Goal: Task Accomplishment & Management: Use online tool/utility

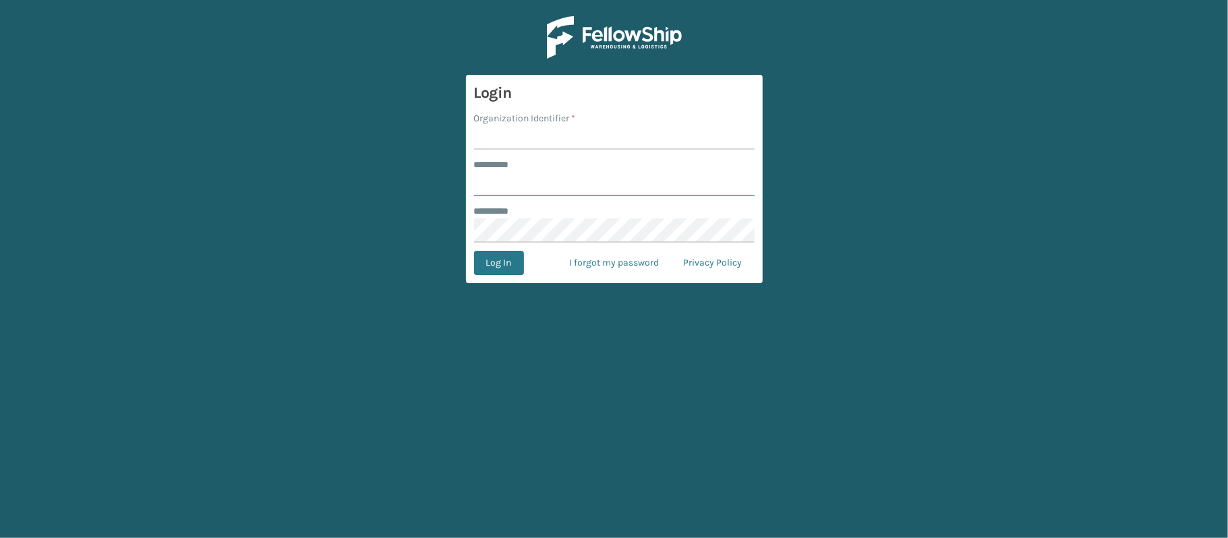
type input "********"
click at [567, 136] on input "Organization Identifier *" at bounding box center [614, 137] width 281 height 24
type input "MilliardLV"
click at [506, 268] on button "Log In" at bounding box center [499, 263] width 50 height 24
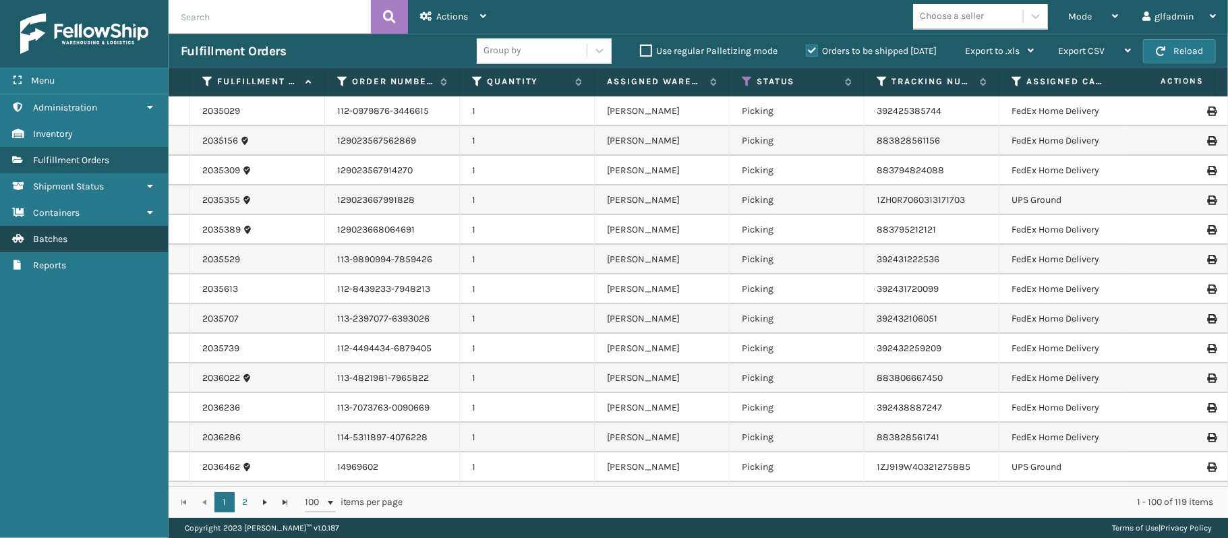
click at [42, 235] on span "Batches" at bounding box center [50, 238] width 34 height 11
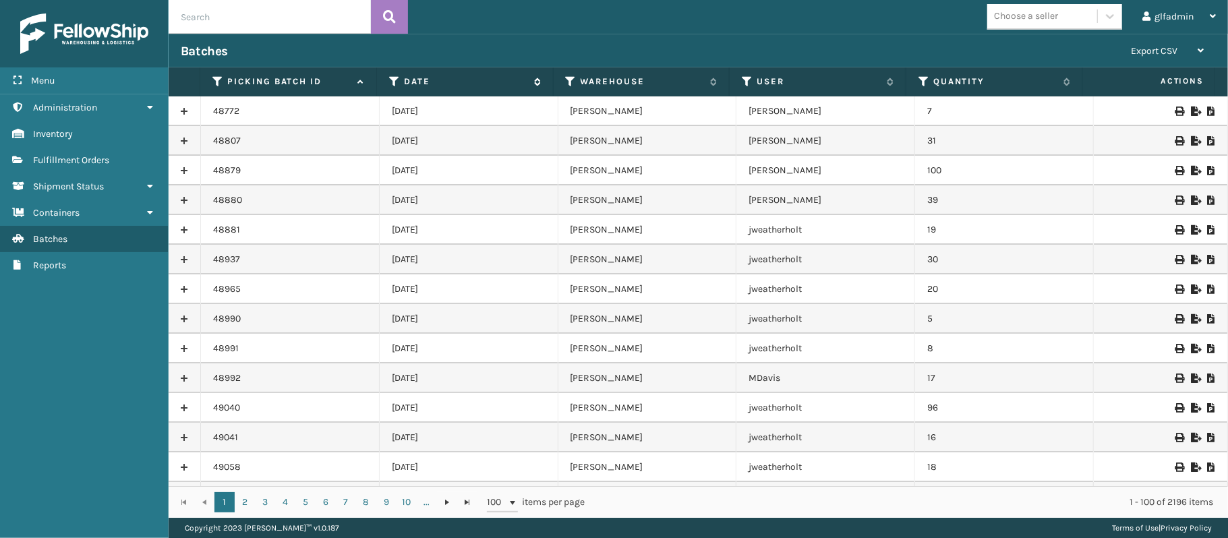
click at [446, 86] on label "Date" at bounding box center [465, 82] width 123 height 12
click at [543, 86] on th "Date" at bounding box center [465, 81] width 177 height 29
click at [530, 82] on icon at bounding box center [535, 82] width 11 height 9
click at [1182, 136] on td at bounding box center [1161, 141] width 134 height 30
click at [1191, 139] on icon at bounding box center [1195, 140] width 8 height 9
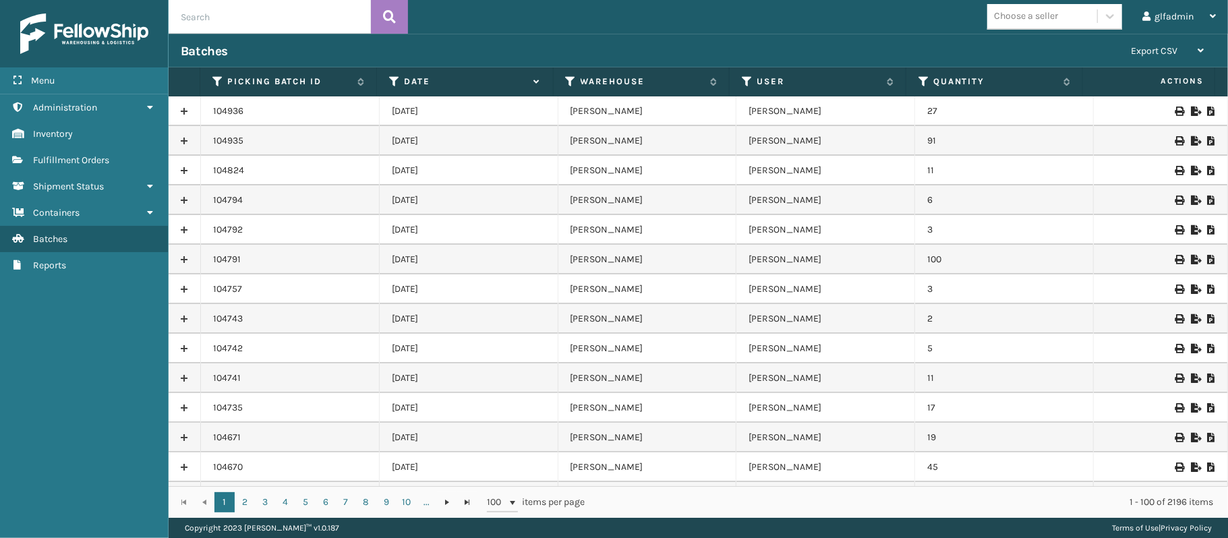
click at [1191, 114] on icon at bounding box center [1195, 111] width 8 height 9
